Goal: Check status: Check status

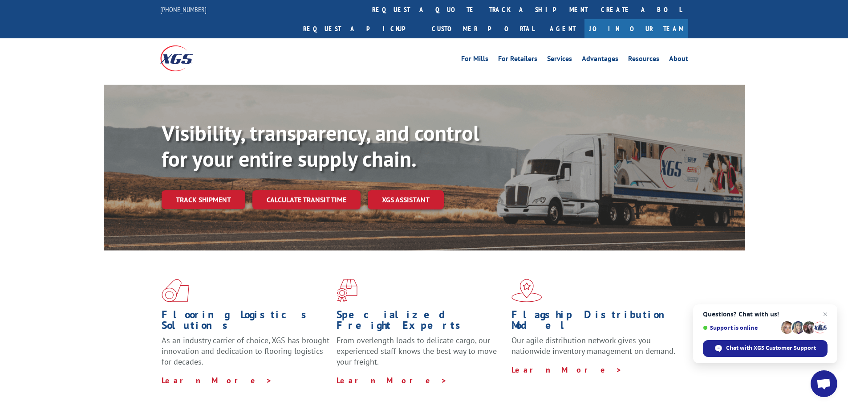
click at [236, 193] on div "Visibility, transparency, and control for your entire supply chain. Track shipm…" at bounding box center [453, 182] width 583 height 124
click at [223, 190] on link "Track shipment" at bounding box center [204, 199] width 84 height 19
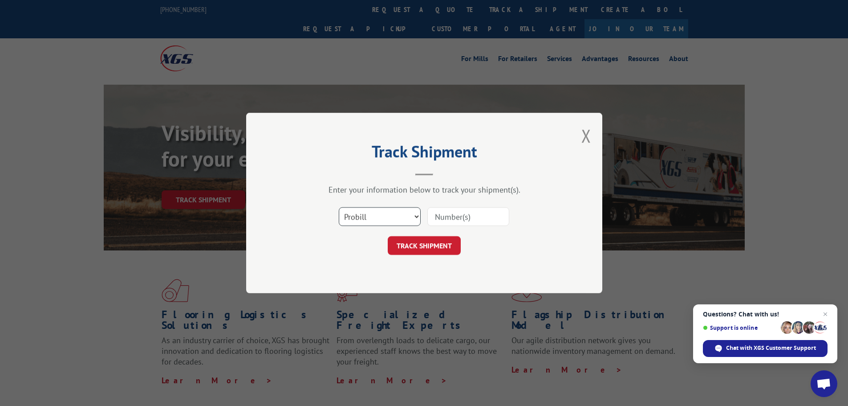
click at [399, 224] on select "Select category... Probill BOL PO" at bounding box center [380, 216] width 82 height 19
select select "bol"
click at [339, 207] on select "Select category... Probill BOL PO" at bounding box center [380, 216] width 82 height 19
drag, startPoint x: 433, startPoint y: 218, endPoint x: 436, endPoint y: 228, distance: 10.2
click at [433, 218] on input at bounding box center [468, 216] width 82 height 19
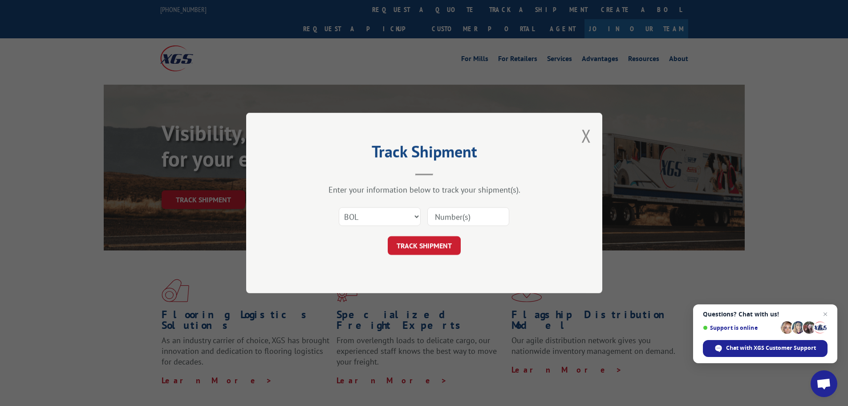
paste input "FPA01222416"
type input "FPA01222416"
click at [435, 247] on button "TRACK SHIPMENT" at bounding box center [424, 245] width 73 height 19
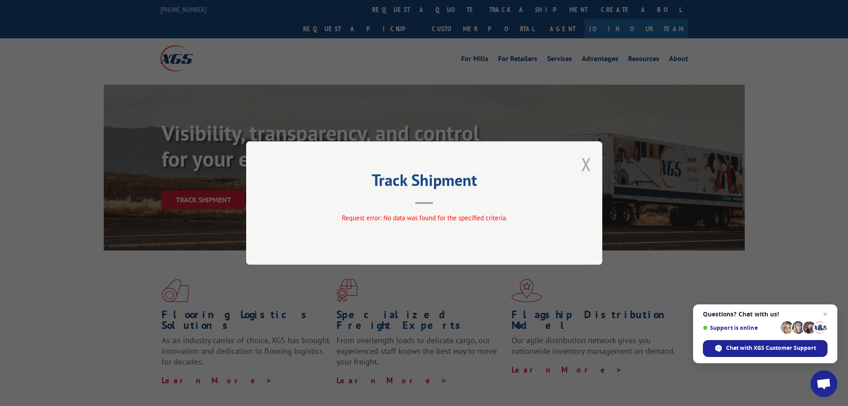
click at [588, 170] on button "Close modal" at bounding box center [586, 164] width 10 height 24
